Goal: Find specific page/section: Find specific page/section

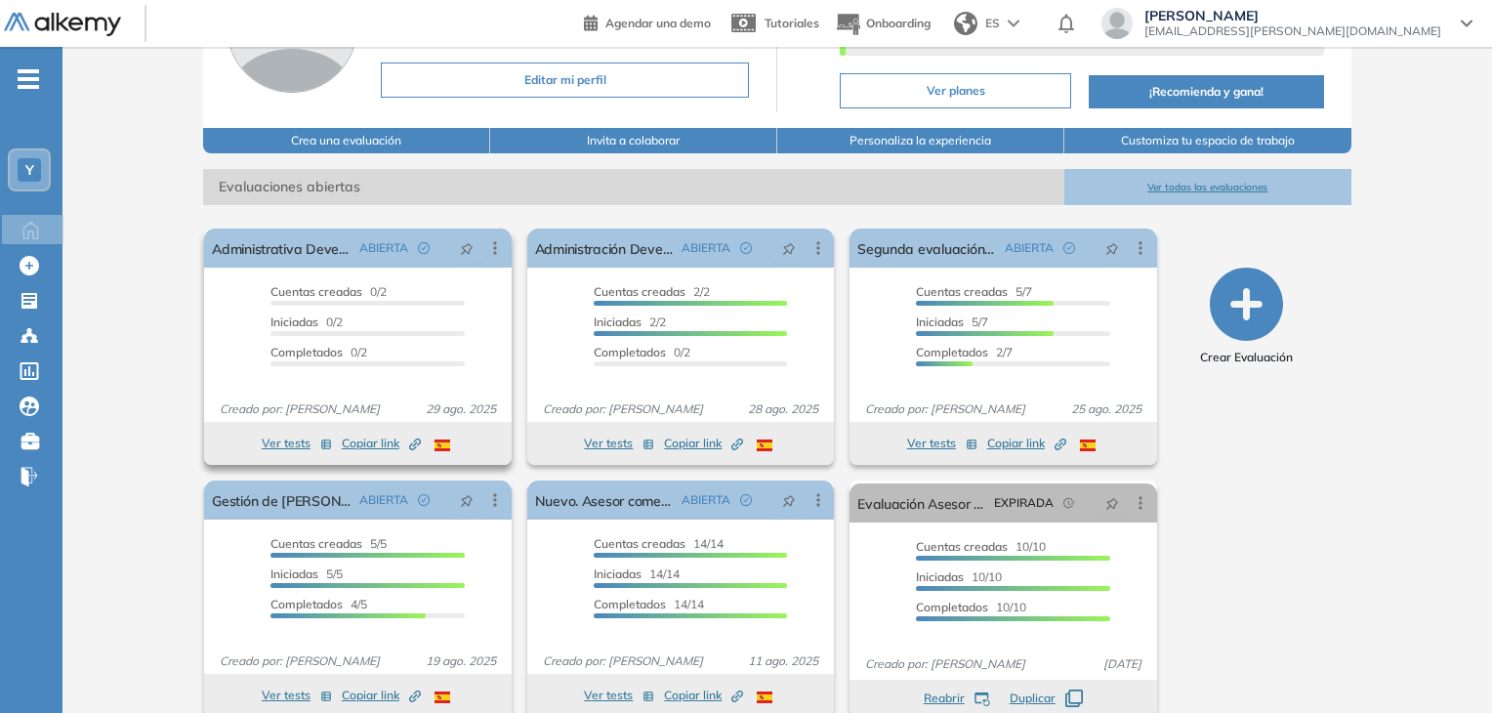
scroll to position [195, 0]
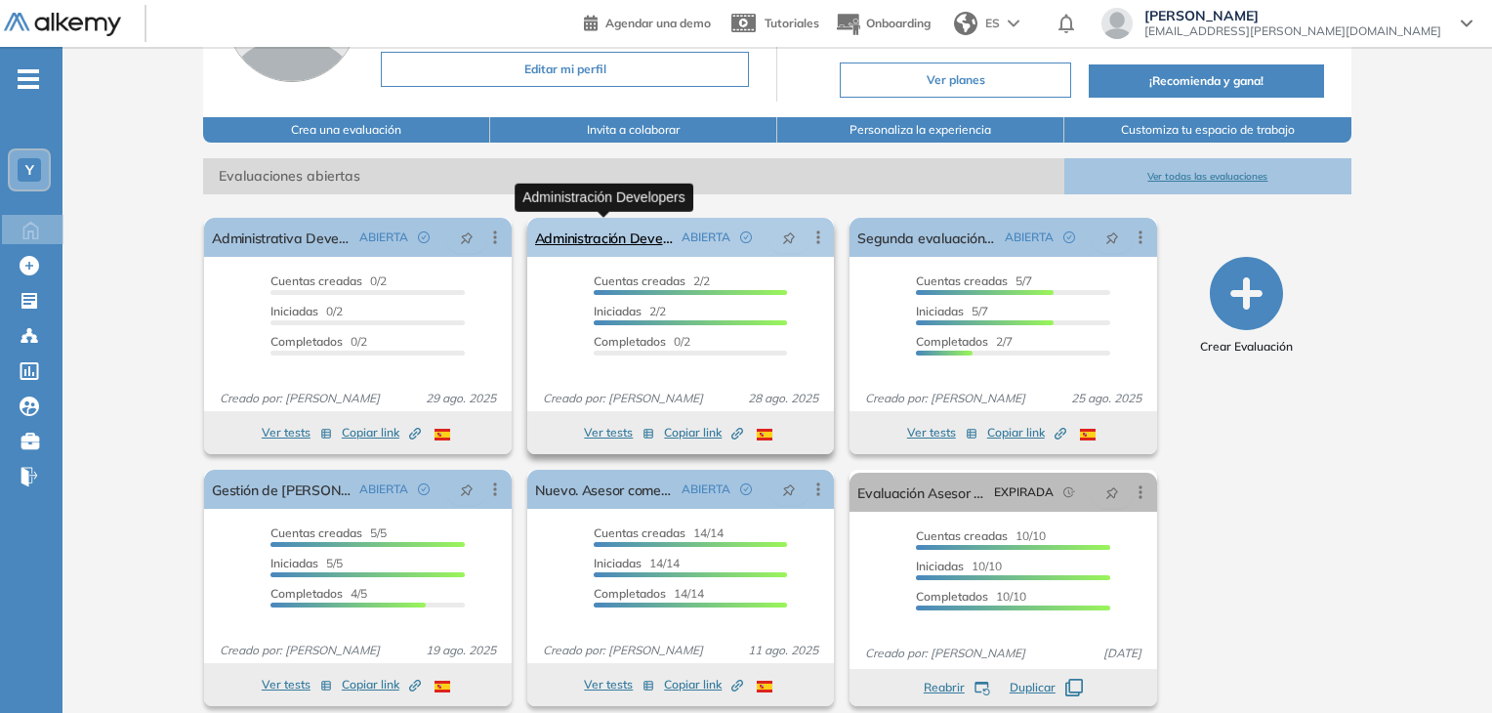
click at [627, 235] on link "Administración Developers" at bounding box center [604, 237] width 139 height 39
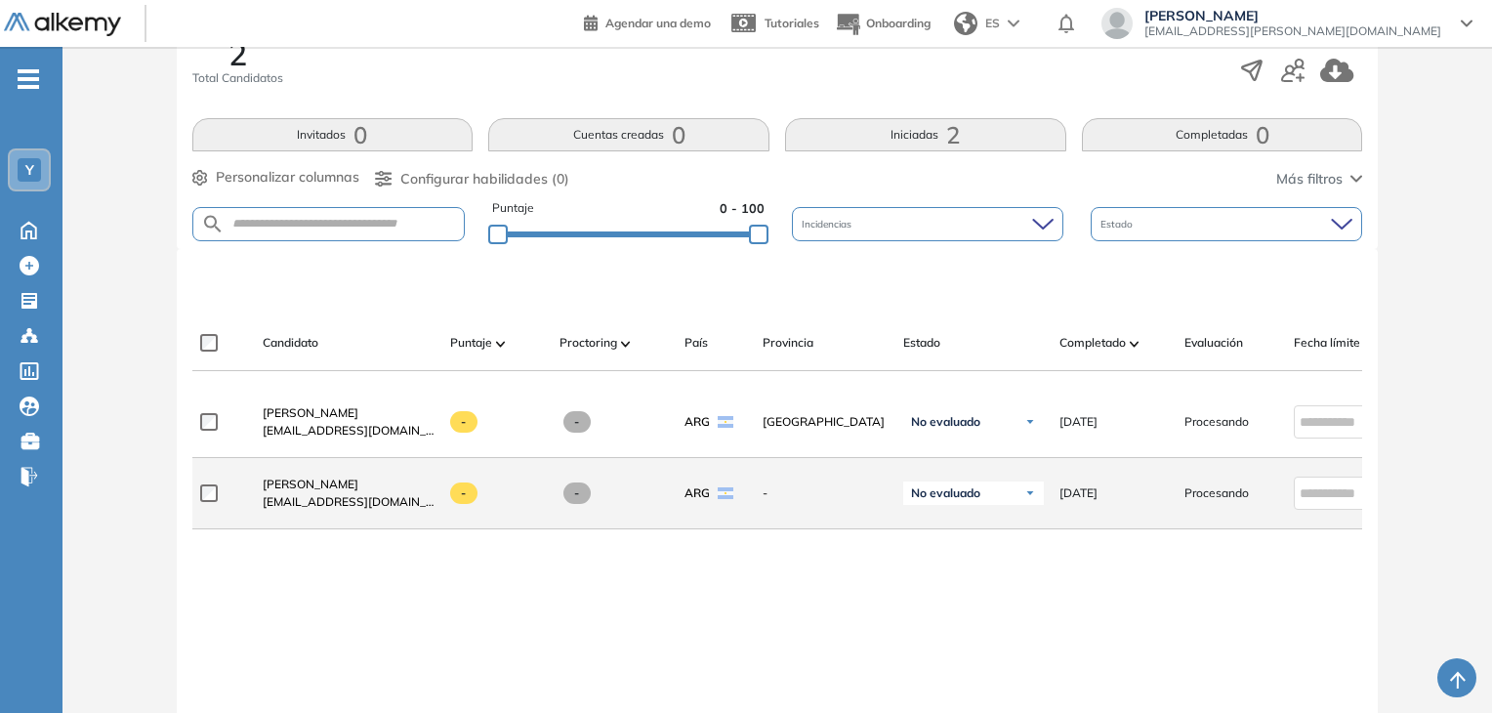
scroll to position [391, 0]
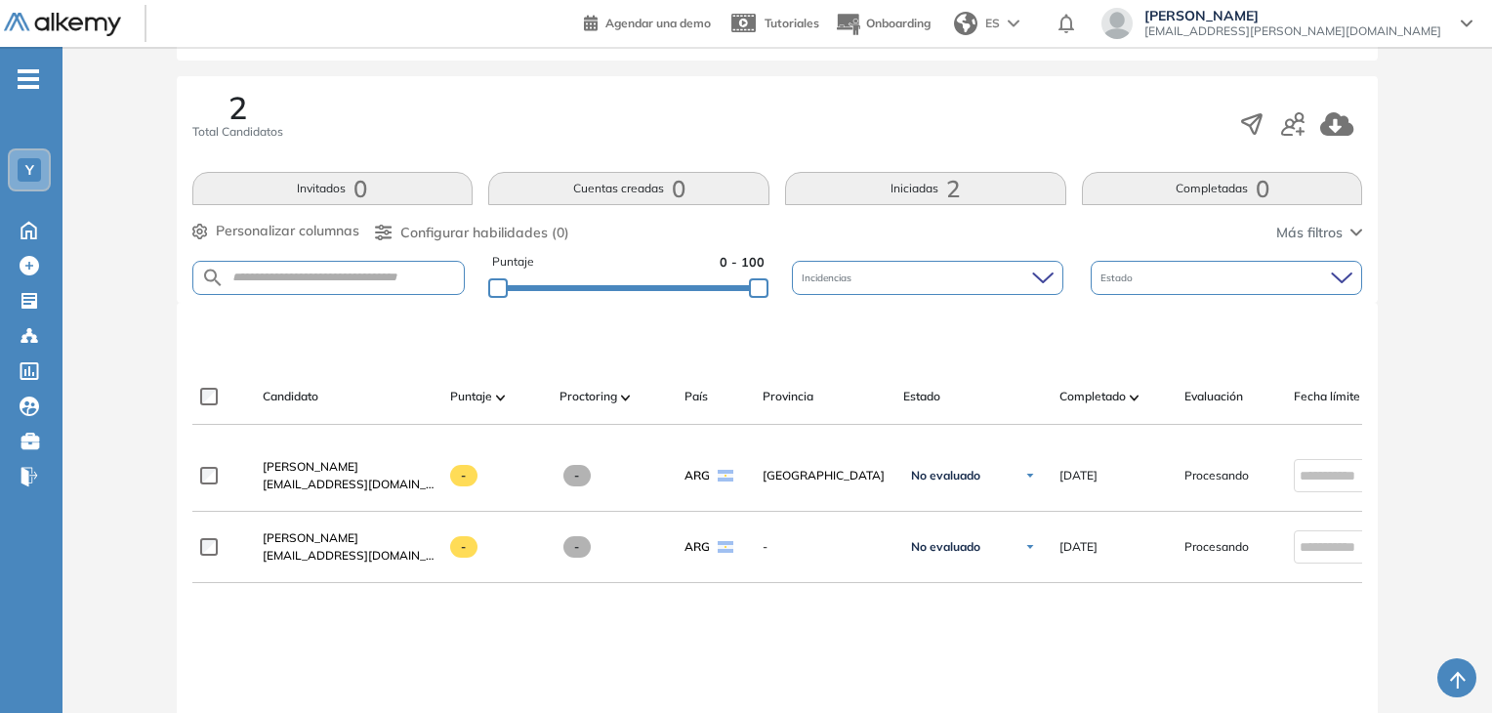
click at [948, 188] on span "2" at bounding box center [953, 188] width 14 height 0
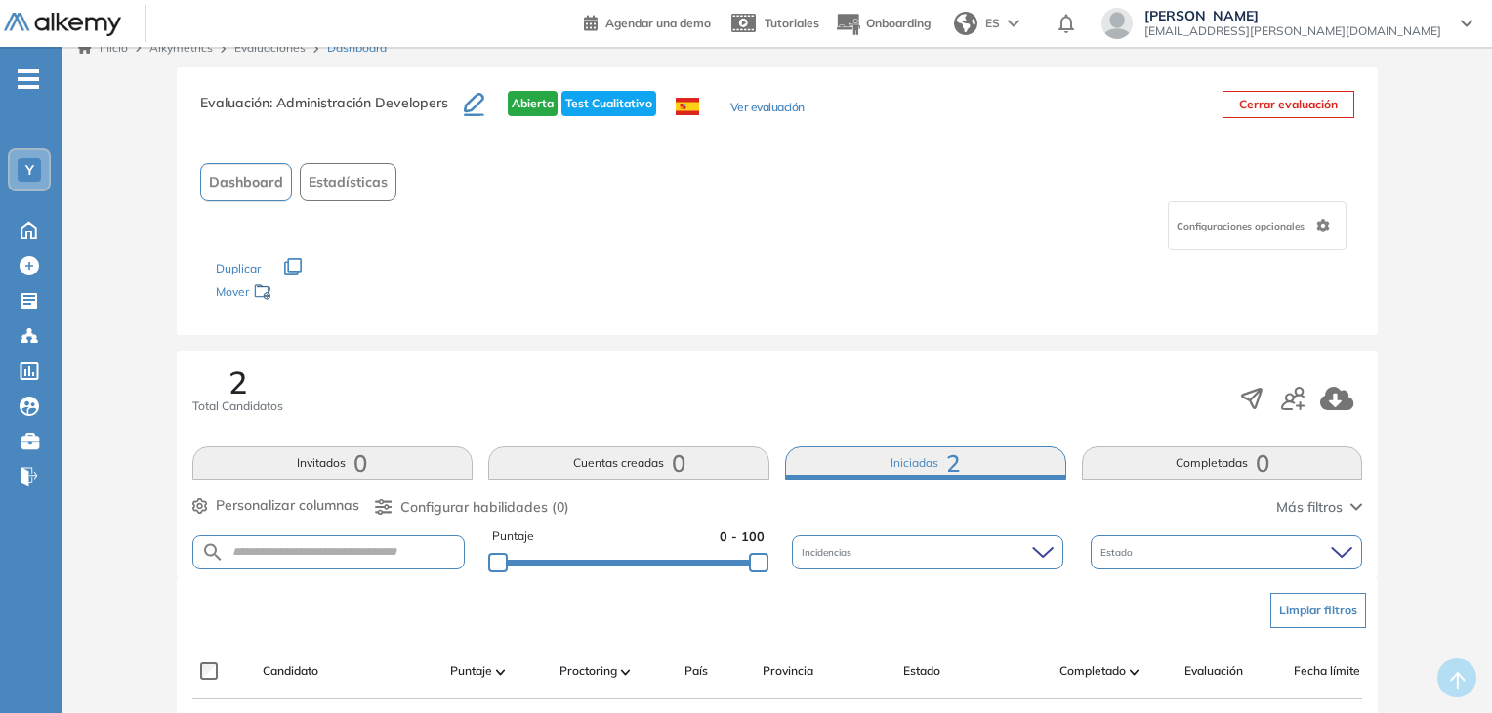
scroll to position [293, 0]
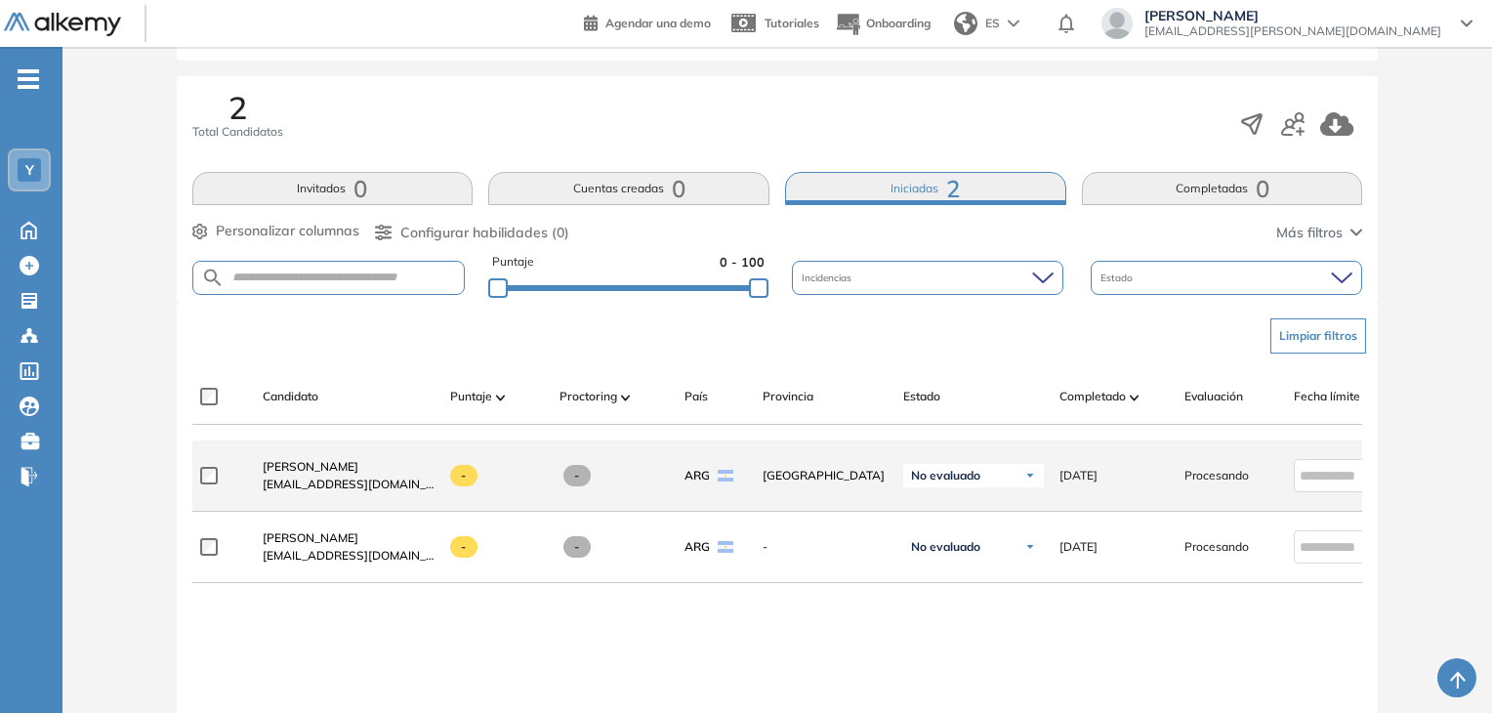
click at [1220, 483] on span "Procesando" at bounding box center [1216, 476] width 64 height 18
click at [1229, 484] on span "Procesando" at bounding box center [1216, 476] width 64 height 18
